Goal: Information Seeking & Learning: Learn about a topic

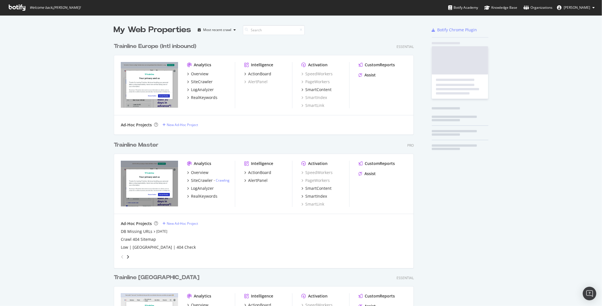
scroll to position [821, 304]
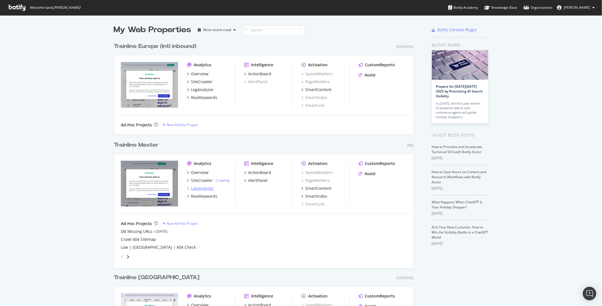
click at [204, 189] on div "LogAnalyzer" at bounding box center [202, 188] width 23 height 6
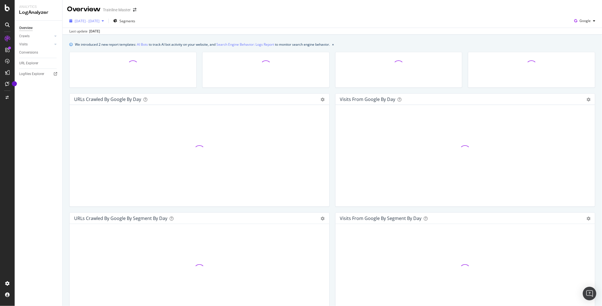
click at [96, 20] on span "[DATE] - [DATE]" at bounding box center [87, 21] width 25 height 5
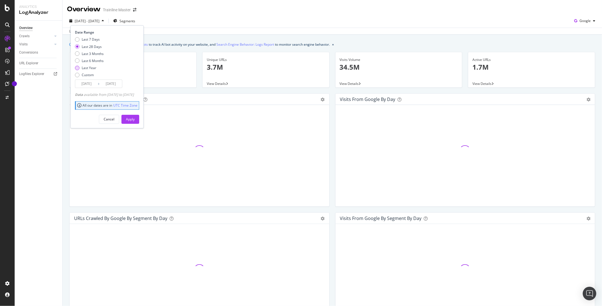
click at [89, 68] on div "Last Year" at bounding box center [89, 67] width 15 height 5
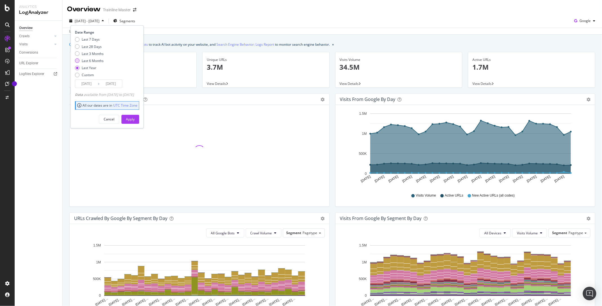
click at [93, 59] on div "Last 6 Months" at bounding box center [93, 60] width 22 height 5
type input "[DATE]"
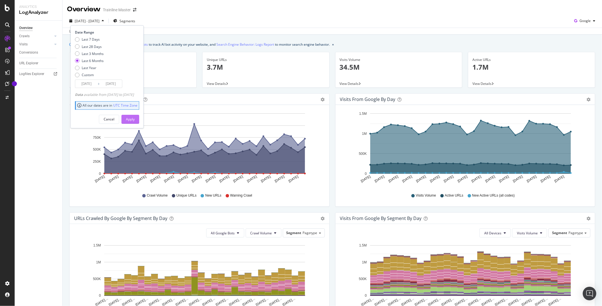
click at [135, 119] on div "Apply" at bounding box center [130, 119] width 9 height 5
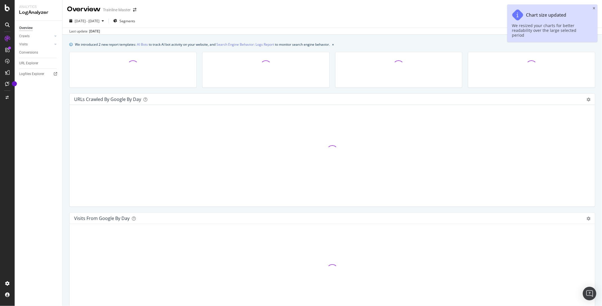
click at [334, 45] on icon "close banner" at bounding box center [333, 45] width 2 height 2
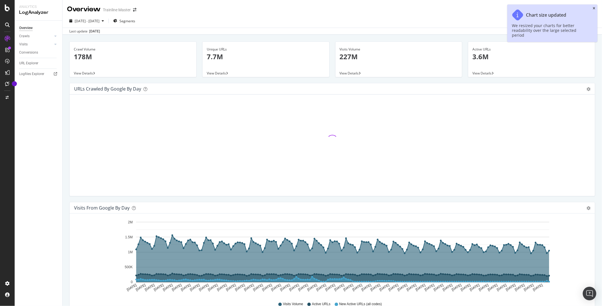
click at [594, 8] on icon "close toast" at bounding box center [594, 8] width 3 height 3
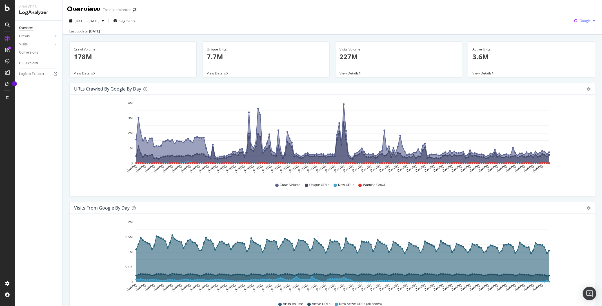
click at [588, 25] on div "Google" at bounding box center [585, 21] width 26 height 8
click at [588, 22] on span "Google" at bounding box center [584, 20] width 11 height 5
click at [583, 20] on span "Google" at bounding box center [584, 20] width 11 height 5
click at [581, 50] on span "OpenAI" at bounding box center [585, 52] width 21 height 5
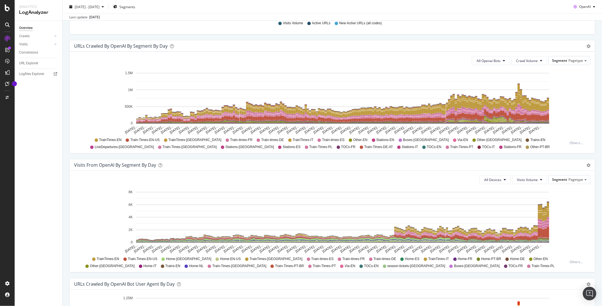
scroll to position [239, 0]
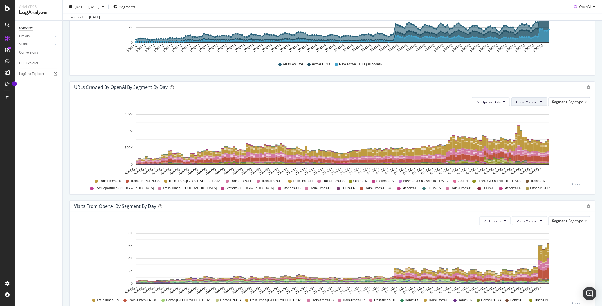
click at [534, 103] on span "Crawl Volume" at bounding box center [527, 101] width 22 height 5
click at [528, 124] on span "Unique URLs" at bounding box center [528, 122] width 22 height 5
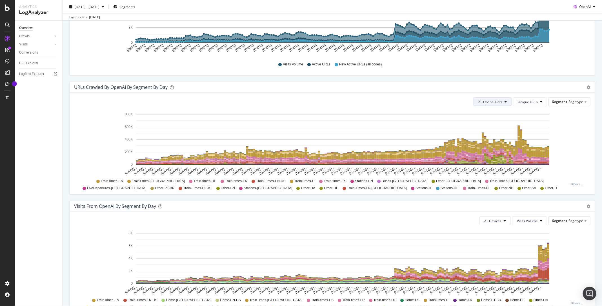
click at [502, 103] on span "All Openai Bots" at bounding box center [490, 101] width 24 height 5
click at [496, 141] on span "ChatGPT-User" at bounding box center [492, 143] width 25 height 5
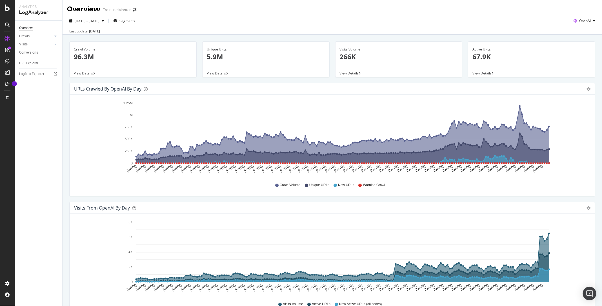
scroll to position [239, 0]
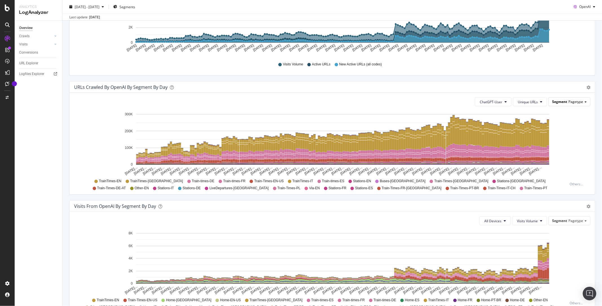
click at [578, 101] on span "Pagetype" at bounding box center [575, 101] width 15 height 5
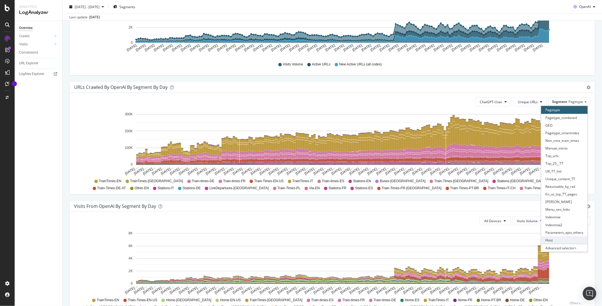
click at [558, 241] on div "Host" at bounding box center [564, 240] width 46 height 8
